Goal: Transaction & Acquisition: Purchase product/service

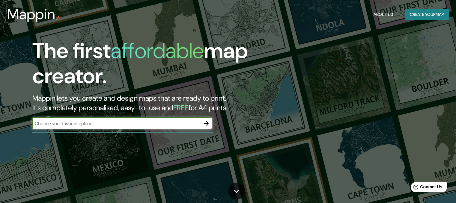
click at [430, 16] on button "Create your map" at bounding box center [427, 14] width 44 height 11
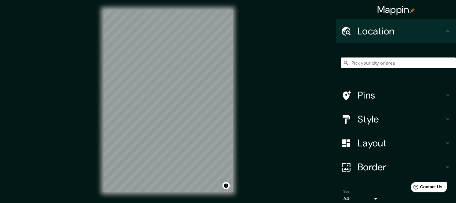
click at [394, 71] on div at bounding box center [398, 63] width 115 height 30
click at [394, 64] on input "Pick your city or area" at bounding box center [398, 63] width 115 height 11
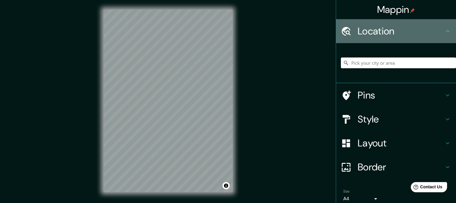
click at [394, 35] on h4 "Location" at bounding box center [401, 31] width 86 height 12
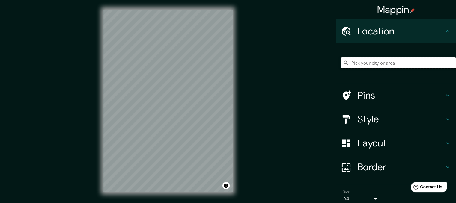
drag, startPoint x: 396, startPoint y: 59, endPoint x: 396, endPoint y: 63, distance: 3.6
click at [396, 63] on input "Pick your city or area" at bounding box center [398, 63] width 115 height 11
paste input "Hospital [GEOGRAPHIC_DATA][PERSON_NAME]"
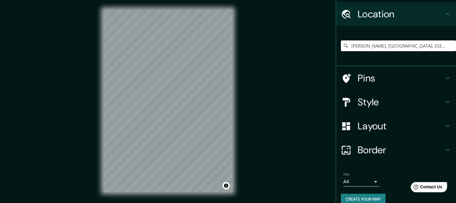
scroll to position [26, 0]
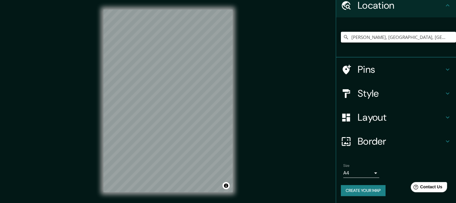
type input "[PERSON_NAME], [GEOGRAPHIC_DATA], [GEOGRAPHIC_DATA], [GEOGRAPHIC_DATA]"
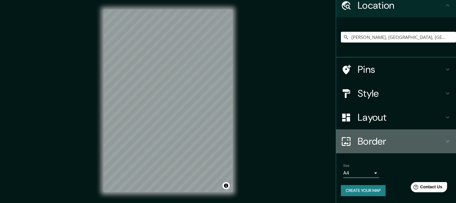
click at [377, 141] on h4 "Border" at bounding box center [401, 141] width 86 height 12
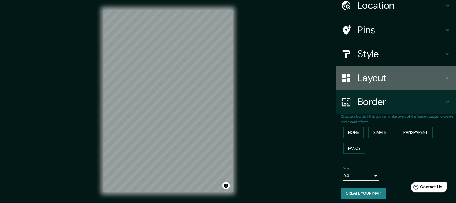
click at [391, 76] on h4 "Layout" at bounding box center [401, 78] width 86 height 12
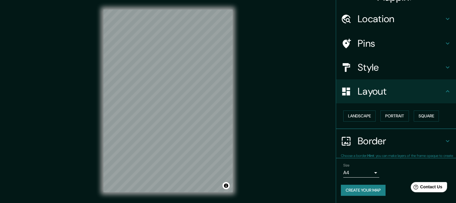
scroll to position [12, 0]
click at [378, 52] on div "Pins" at bounding box center [396, 44] width 120 height 24
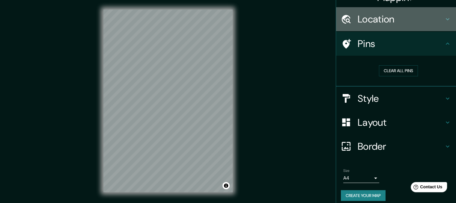
click at [385, 15] on h4 "Location" at bounding box center [401, 19] width 86 height 12
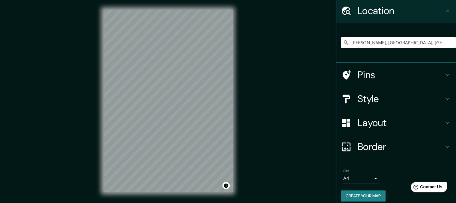
scroll to position [0, 0]
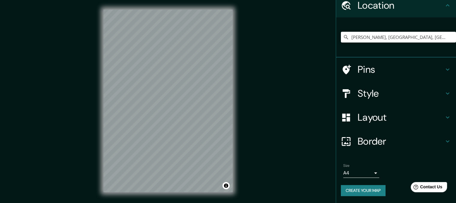
click at [408, 117] on h4 "Layout" at bounding box center [401, 117] width 86 height 12
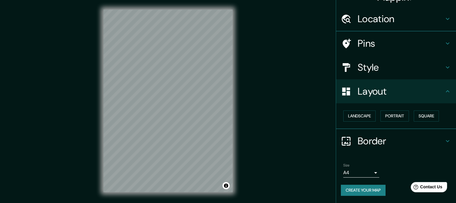
scroll to position [12, 0]
click at [396, 115] on button "Portrait" at bounding box center [394, 116] width 28 height 11
click at [391, 62] on h4 "Style" at bounding box center [401, 68] width 86 height 12
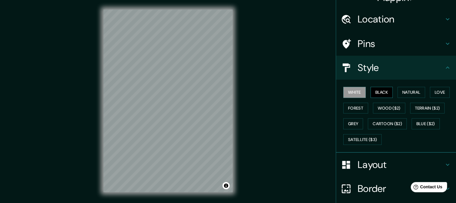
click at [381, 93] on button "Black" at bounding box center [381, 92] width 22 height 11
click at [399, 94] on button "Natural" at bounding box center [411, 92] width 28 height 11
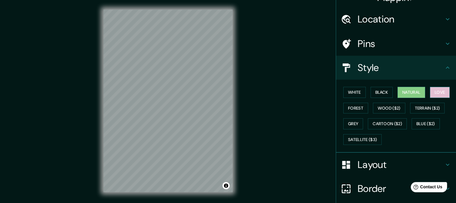
click at [431, 92] on button "Love" at bounding box center [440, 92] width 20 height 11
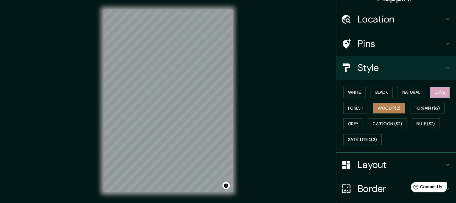
click at [389, 109] on button "Wood ($2)" at bounding box center [389, 108] width 32 height 11
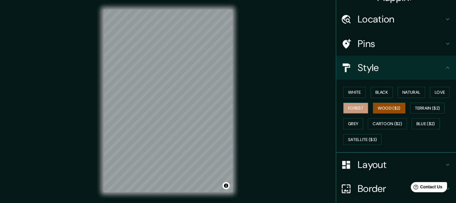
click at [348, 106] on button "Forest" at bounding box center [355, 108] width 25 height 11
click at [382, 116] on div "White Black Natural Love Forest Wood ($2) Terrain ($2) Grey Cartoon ($2) Blue (…" at bounding box center [398, 116] width 115 height 63
click at [382, 111] on button "Wood ($2)" at bounding box center [389, 108] width 32 height 11
